Goal: Navigation & Orientation: Go to known website

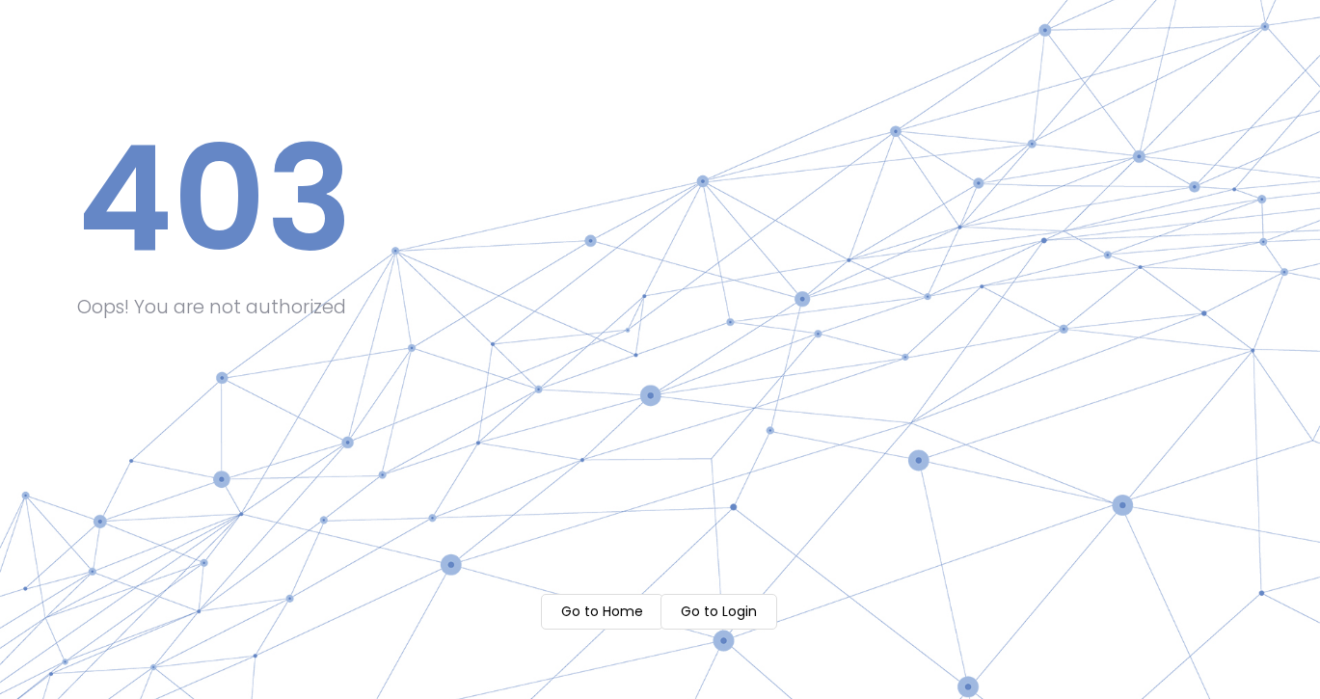
click at [717, 613] on m-button "Go to Login" at bounding box center [718, 612] width 117 height 36
click at [620, 605] on m-button "Go to Home" at bounding box center [602, 612] width 122 height 36
